Goal: Task Accomplishment & Management: Manage account settings

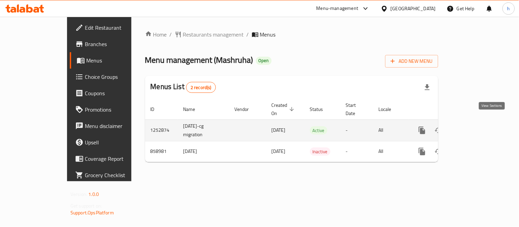
click at [479, 122] on link "enhanced table" at bounding box center [471, 130] width 16 height 16
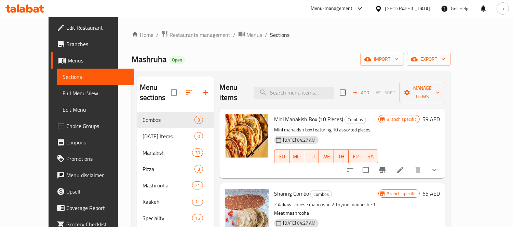
click at [66, 128] on span "Choice Groups" at bounding box center [97, 126] width 63 height 8
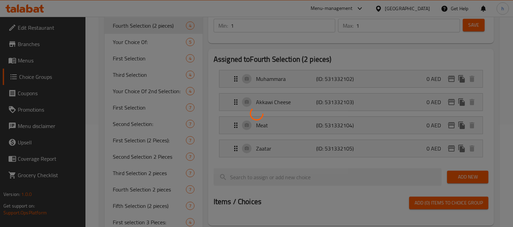
scroll to position [171, 0]
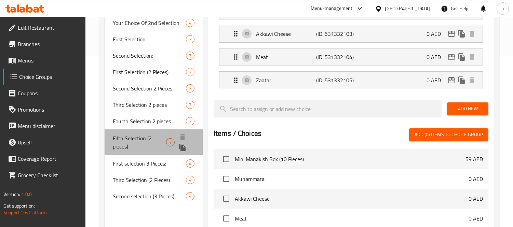
click at [134, 139] on span "Fifth Selection (2 pieces)" at bounding box center [139, 142] width 53 height 16
type input "Fifth Selection (2 pieces)"
type input "الاختيار الخامس (حبتين)"
type input "0"
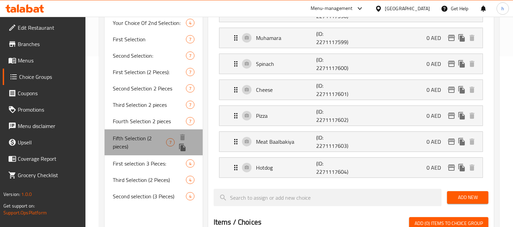
click at [132, 139] on span "Fifth Selection (2 pieces)" at bounding box center [139, 142] width 53 height 16
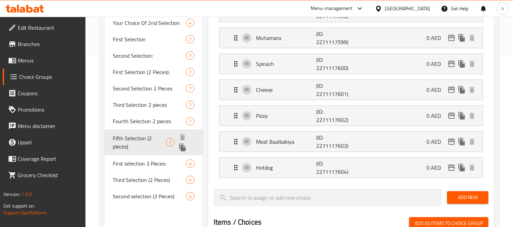
click at [132, 139] on span "Fifth Selection (2 pieces)" at bounding box center [139, 142] width 53 height 16
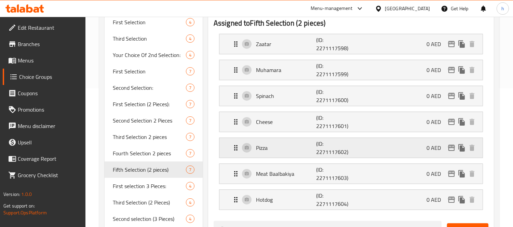
scroll to position [152, 0]
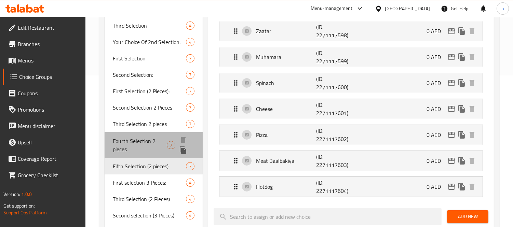
click at [125, 142] on span "Fourth Selection 2 pieces" at bounding box center [140, 145] width 54 height 16
type input "Fourth Selection 2 pieces"
type input "ختيار رابع حبتين"
type input "1"
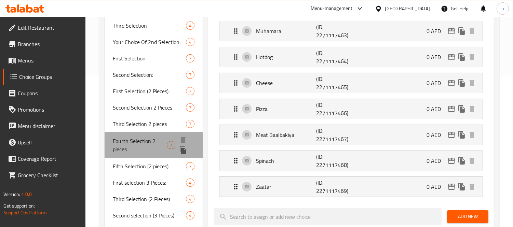
click at [125, 142] on span "Fourth Selection 2 pieces" at bounding box center [140, 145] width 54 height 16
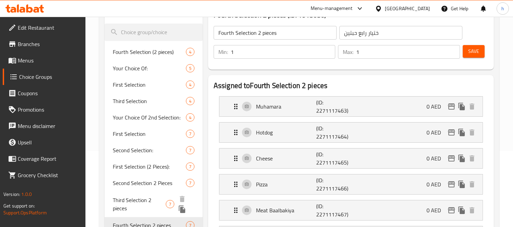
scroll to position [114, 0]
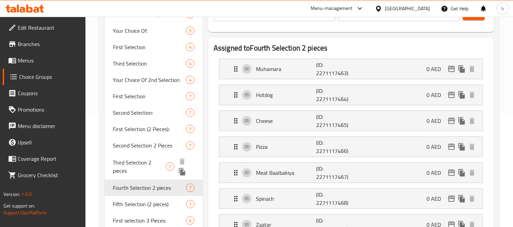
click at [136, 164] on span "Third Selection 2 pieces" at bounding box center [139, 167] width 53 height 16
type input "Third Selection 2 pieces"
type input "اختيار الثالث 2"
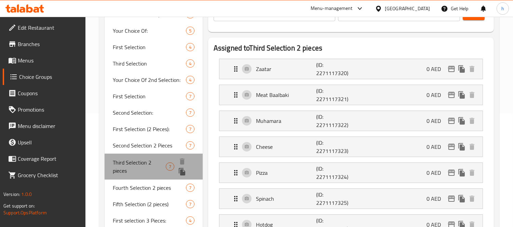
click at [136, 164] on span "Third Selection 2 pieces" at bounding box center [139, 167] width 53 height 16
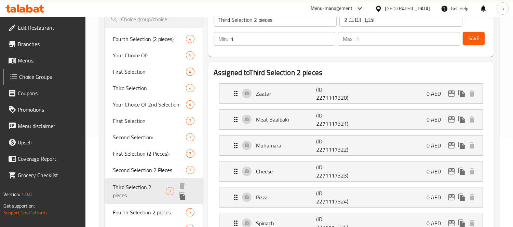
scroll to position [76, 0]
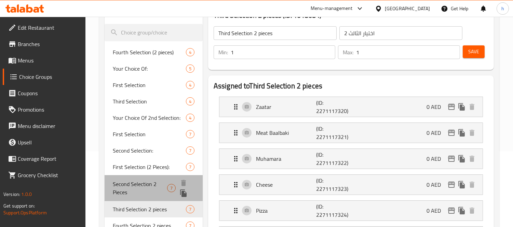
click at [134, 190] on span "Second Selection 2 Pieces" at bounding box center [140, 188] width 54 height 16
type input "Second Selection 2 Pieces"
type input "الاختيار الثاني قطع 2"
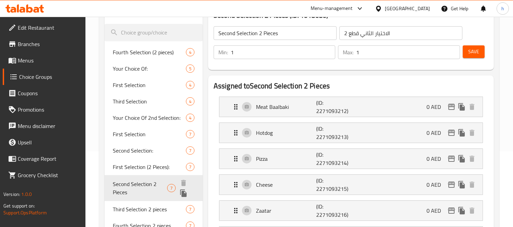
click at [134, 190] on span "Second Selection 2 Pieces" at bounding box center [140, 188] width 54 height 16
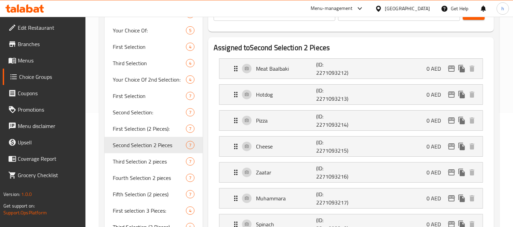
scroll to position [114, 0]
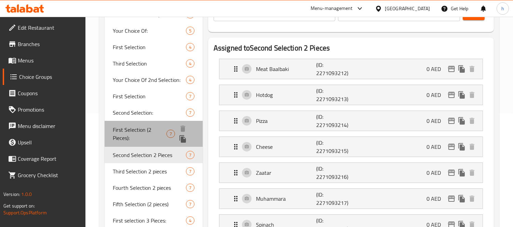
click at [137, 128] on span "First Selection (2 Pieces):" at bounding box center [140, 134] width 54 height 16
type input "First Selection (2 Pieces):"
type input "الاختيار الأول (2 قطع):"
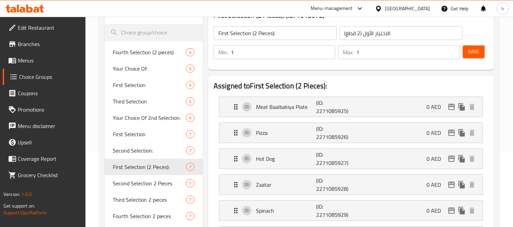
scroll to position [0, 0]
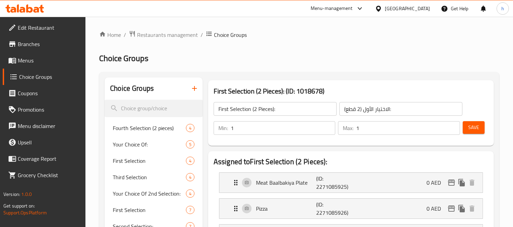
click at [21, 9] on icon at bounding box center [22, 10] width 6 height 6
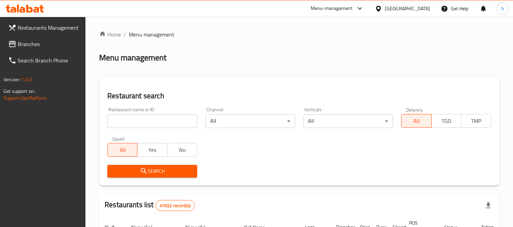
click at [19, 44] on span "Branches" at bounding box center [49, 44] width 63 height 8
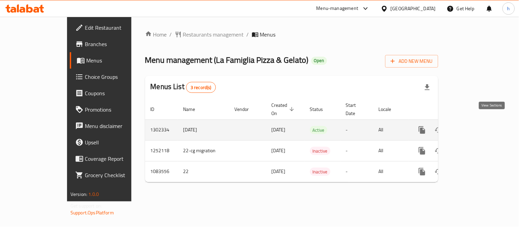
click at [474, 127] on icon "enhanced table" at bounding box center [471, 130] width 6 height 6
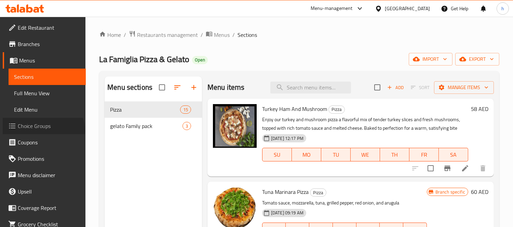
click at [43, 131] on link "Choice Groups" at bounding box center [44, 126] width 83 height 16
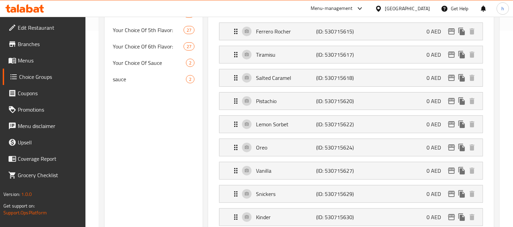
scroll to position [76, 0]
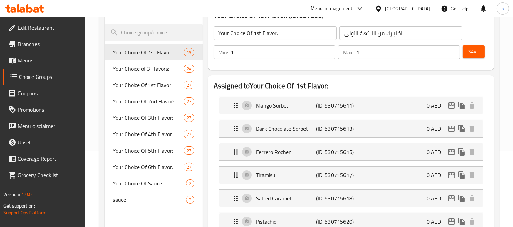
click at [32, 5] on icon at bounding box center [24, 8] width 39 height 8
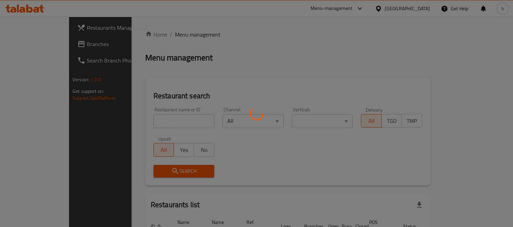
scroll to position [45, 0]
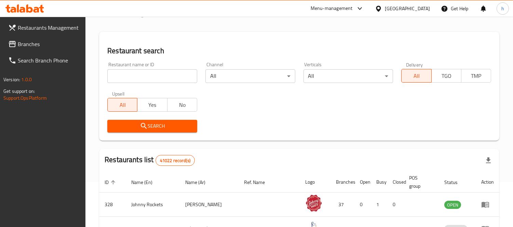
click at [30, 40] on span "Branches" at bounding box center [49, 44] width 63 height 8
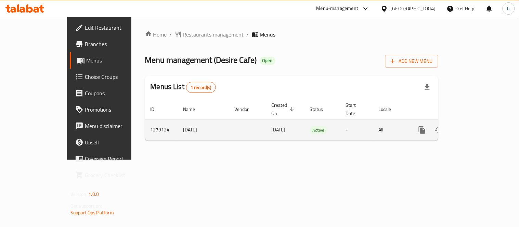
click at [475, 126] on icon "enhanced table" at bounding box center [471, 130] width 8 height 8
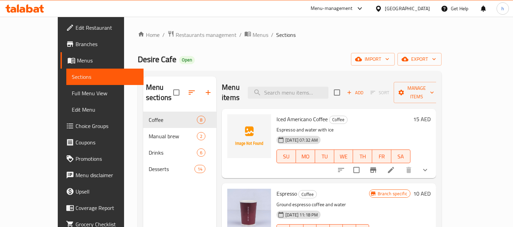
click at [76, 125] on span "Choice Groups" at bounding box center [107, 126] width 63 height 8
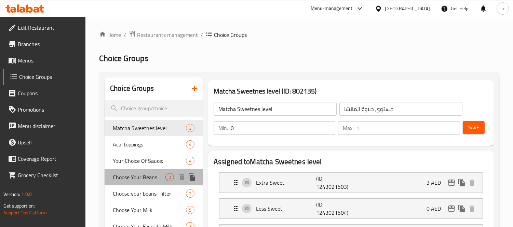
click at [134, 179] on span "Choose Your Beans" at bounding box center [139, 177] width 53 height 8
type input "Choose Your Beans"
type input "اختر فاصوليا خاصة بك"
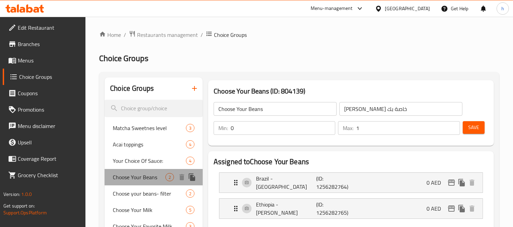
click at [134, 179] on span "Choose Your Beans" at bounding box center [139, 177] width 53 height 8
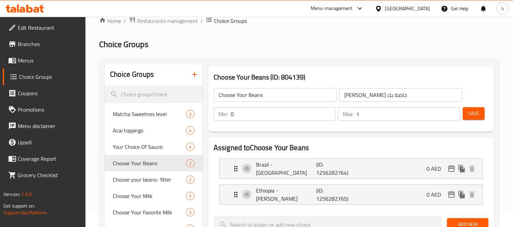
scroll to position [38, 0]
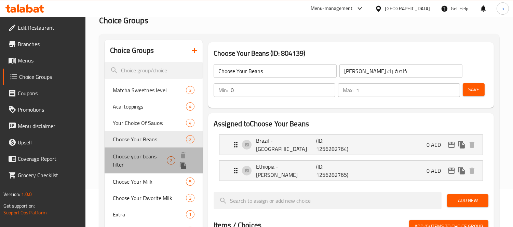
click at [139, 159] on span "Choose your beans- filter" at bounding box center [140, 160] width 54 height 16
type input "Choose your beans- filter"
type input "اختار نوع القهوه - فلتر"
type input "1"
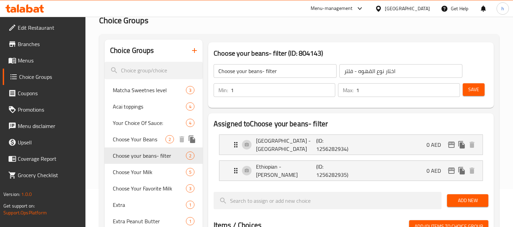
click at [145, 142] on span "Choose Your Beans" at bounding box center [139, 139] width 53 height 8
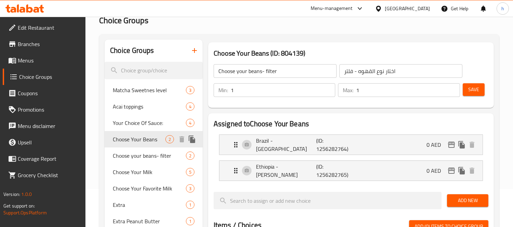
type input "Choose Your Beans"
type input "اختر فاصوليا خاصة بك"
type input "0"
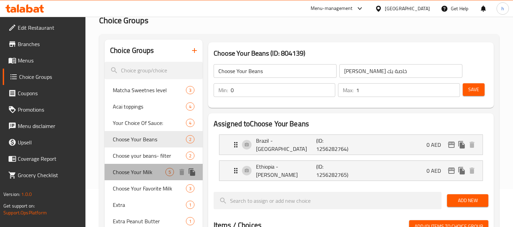
click at [125, 172] on span "Choose Your Milk" at bounding box center [139, 172] width 53 height 8
type input "Choose Your Milk"
type input "اختار نوع الحليب"
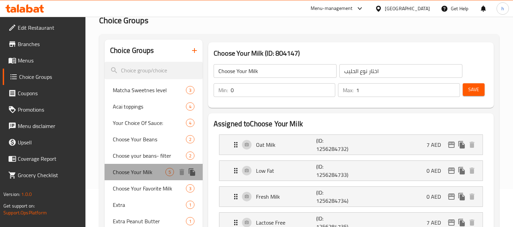
click at [125, 172] on span "Choose Your Milk" at bounding box center [139, 172] width 53 height 8
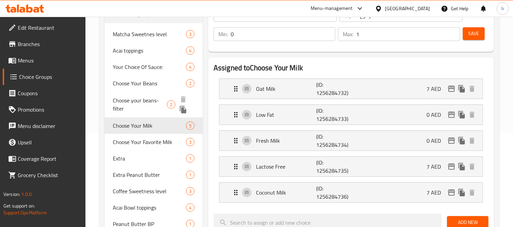
scroll to position [190, 0]
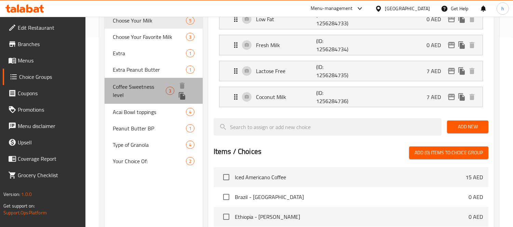
click at [138, 87] on span "Coffee Sweetness level" at bounding box center [139, 91] width 53 height 16
type input "Coffee Sweetness level"
type input "مستوى حلاوة القهوة"
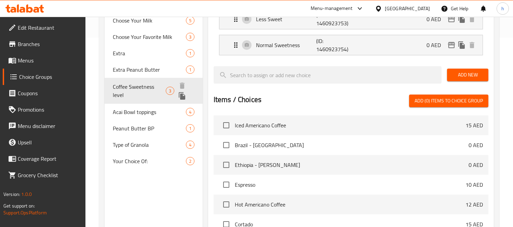
click at [138, 87] on span "Coffee Sweetness level" at bounding box center [139, 91] width 53 height 16
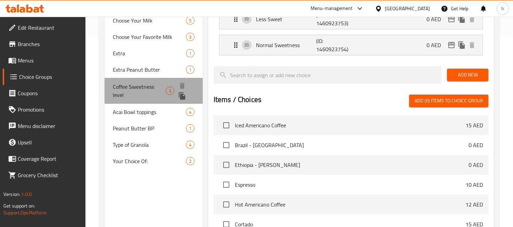
click at [138, 87] on span "Coffee Sweetness level" at bounding box center [139, 91] width 53 height 16
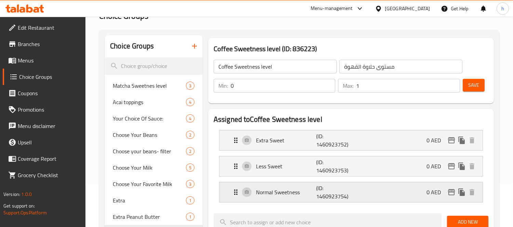
scroll to position [38, 0]
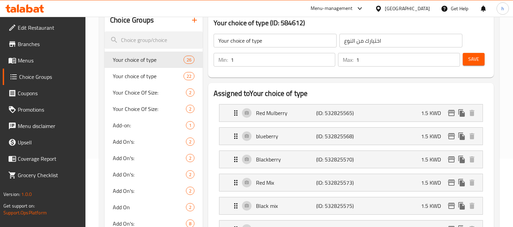
scroll to position [68, 0]
click at [40, 11] on icon at bounding box center [24, 8] width 39 height 8
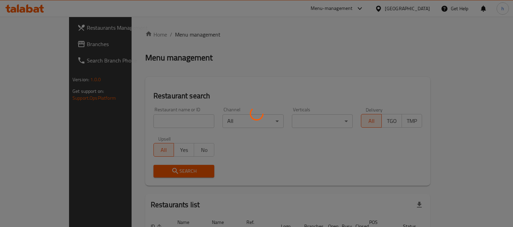
scroll to position [45, 0]
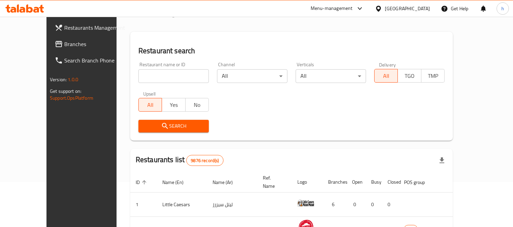
click at [64, 44] on span "Branches" at bounding box center [95, 44] width 63 height 8
